Goal: Information Seeking & Learning: Understand process/instructions

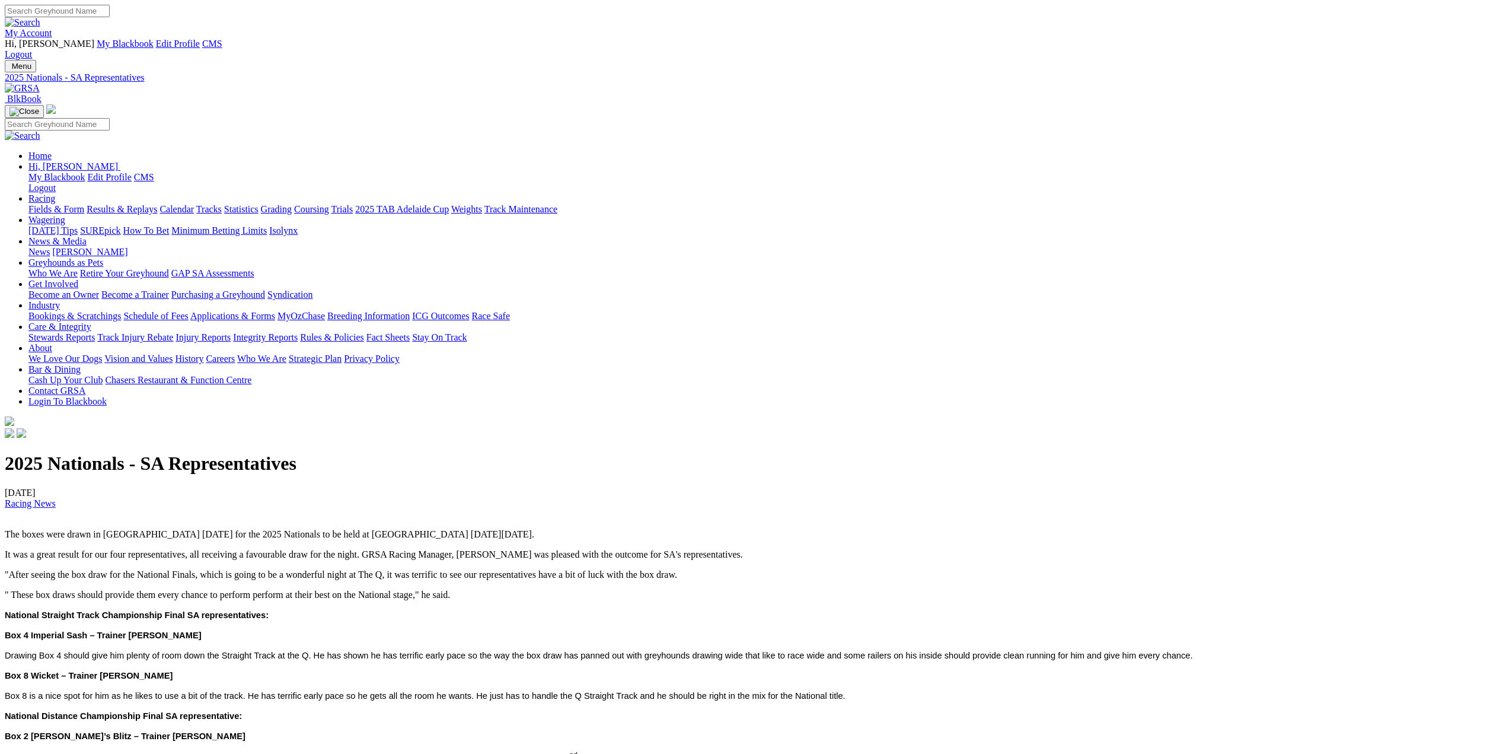
click at [91, 321] on link "Care & Integrity" at bounding box center [59, 326] width 63 height 10
click at [364, 332] on link "Rules & Policies" at bounding box center [332, 337] width 64 height 10
